Goal: Information Seeking & Learning: Learn about a topic

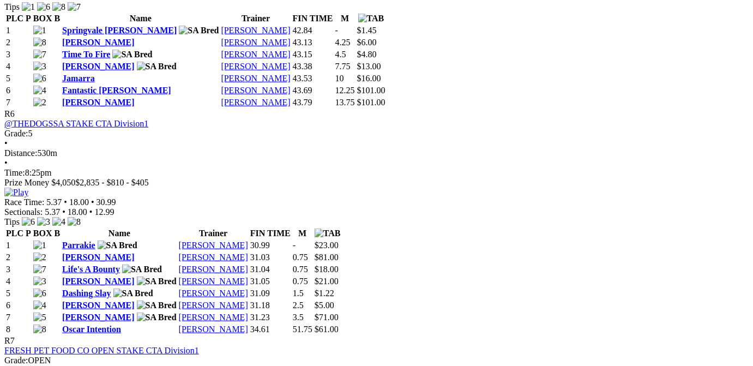
scroll to position [1538, 0]
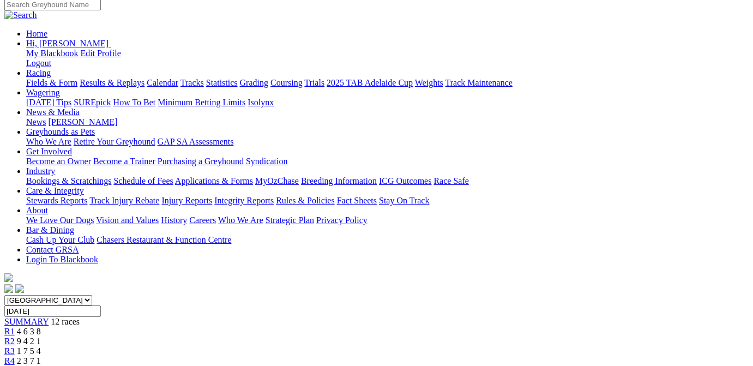
scroll to position [0, 0]
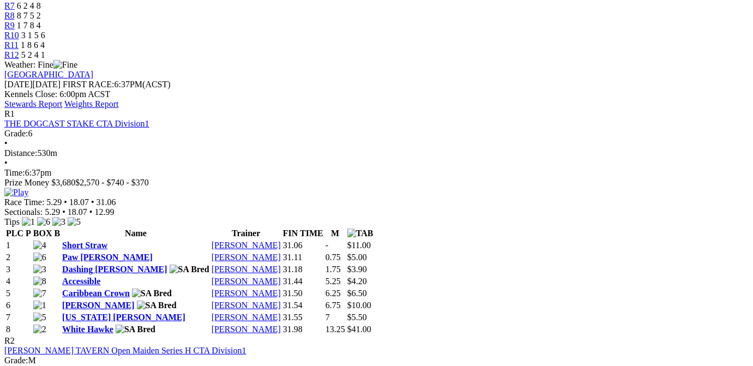
scroll to position [549, 0]
